Goal: Information Seeking & Learning: Learn about a topic

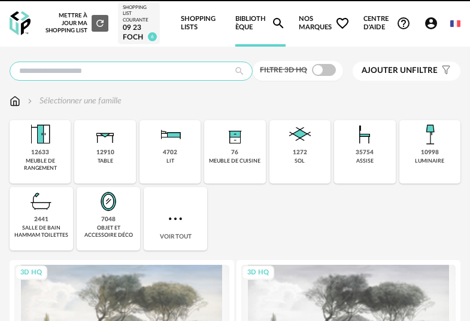
click at [190, 70] on input "text" at bounding box center [131, 71] width 243 height 19
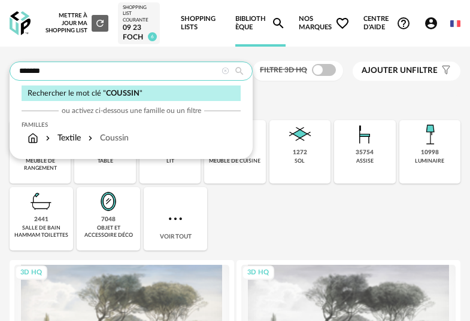
type input "*******"
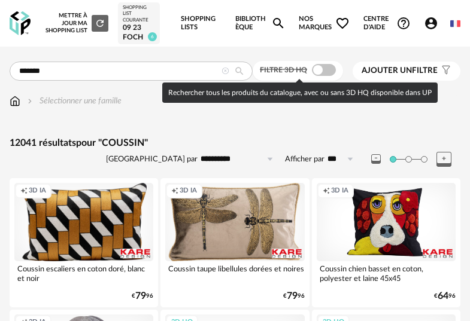
click at [331, 72] on span at bounding box center [324, 70] width 24 height 12
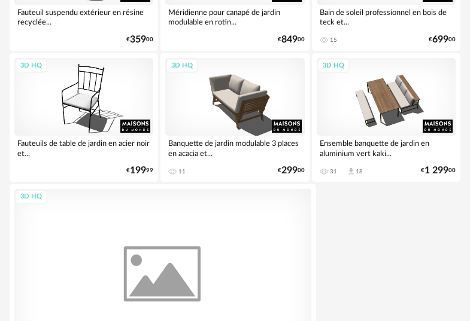
scroll to position [4491, 0]
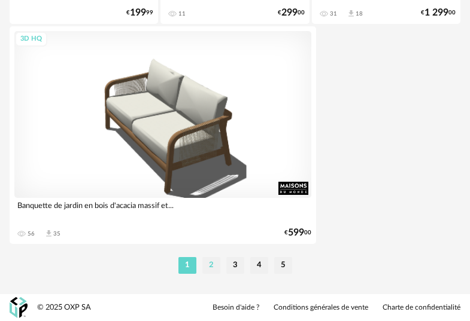
click at [214, 259] on li "2" at bounding box center [211, 265] width 18 height 17
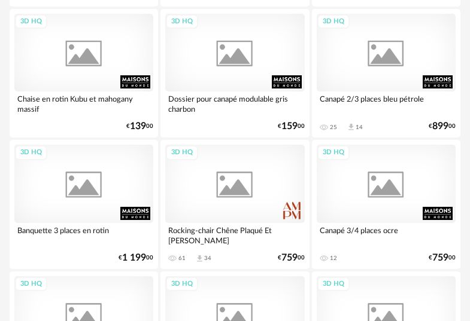
scroll to position [3606, 0]
